Goal: Task Accomplishment & Management: Use online tool/utility

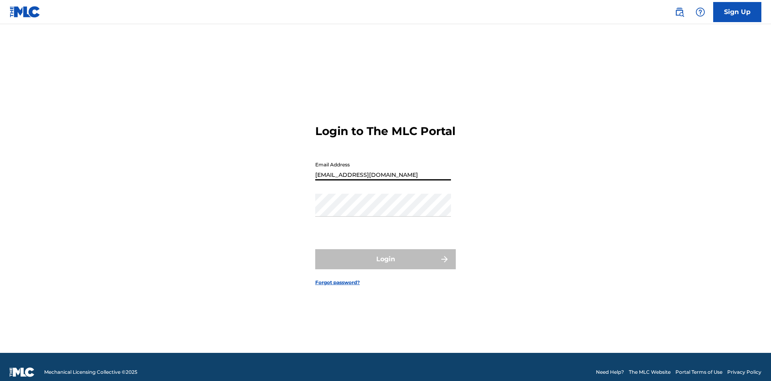
type input "[EMAIL_ADDRESS][DOMAIN_NAME]"
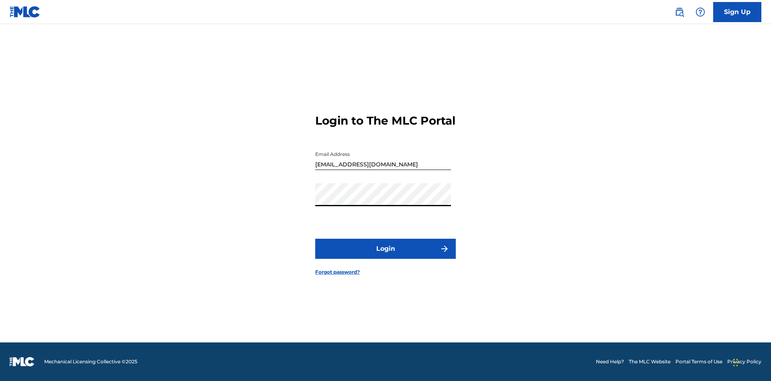
click at [386, 256] on button "Login" at bounding box center [385, 249] width 141 height 20
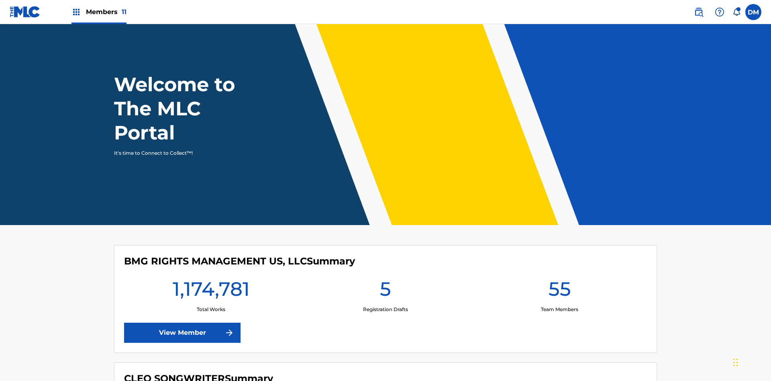
click at [99, 12] on span "Members 11" at bounding box center [106, 11] width 41 height 9
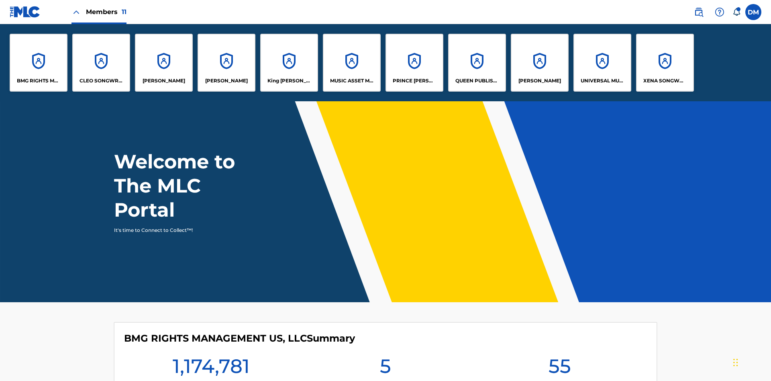
click at [289, 81] on p "King [PERSON_NAME]" at bounding box center [290, 80] width 44 height 7
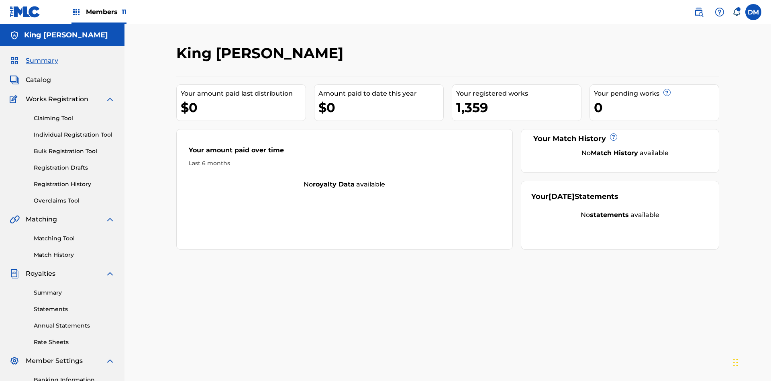
click at [74, 196] on link "Overclaims Tool" at bounding box center [74, 200] width 81 height 8
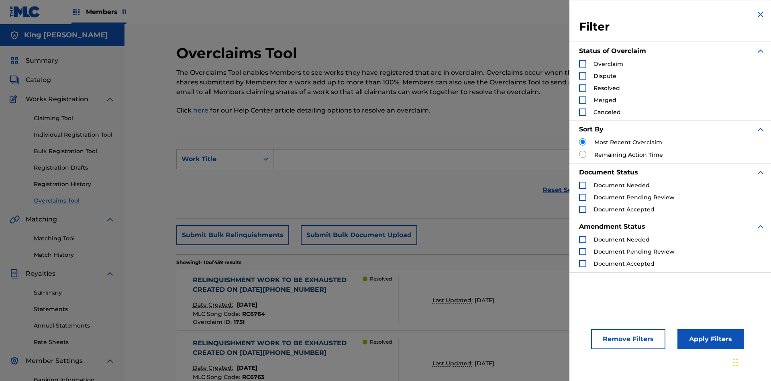
click at [583, 64] on div "Search Form" at bounding box center [582, 63] width 7 height 7
click at [710, 339] on button "Apply Filters" at bounding box center [711, 339] width 66 height 20
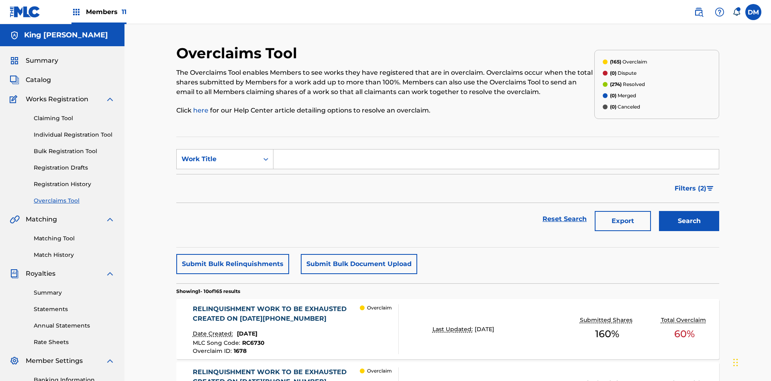
click at [232, 254] on button "Submit Bulk Relinquishments" at bounding box center [232, 264] width 113 height 20
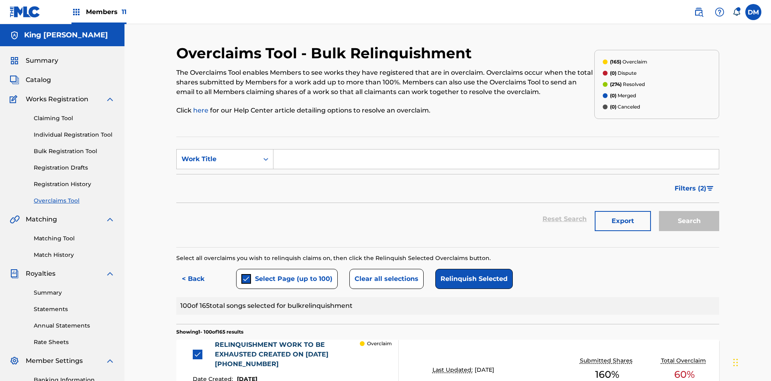
click at [385, 269] on button "Clear all selections" at bounding box center [387, 279] width 74 height 20
